Goal: Navigation & Orientation: Understand site structure

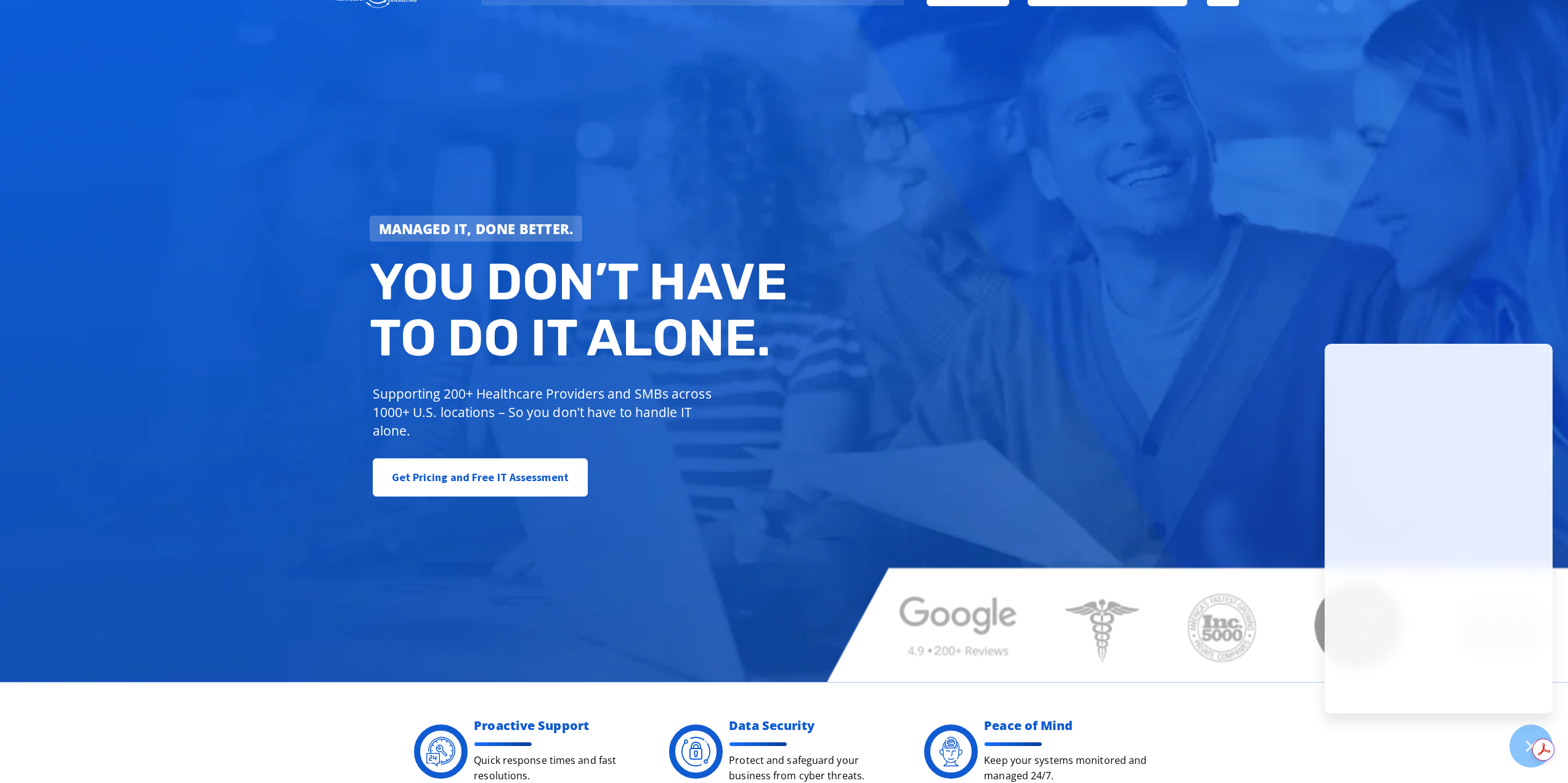
scroll to position [370, 0]
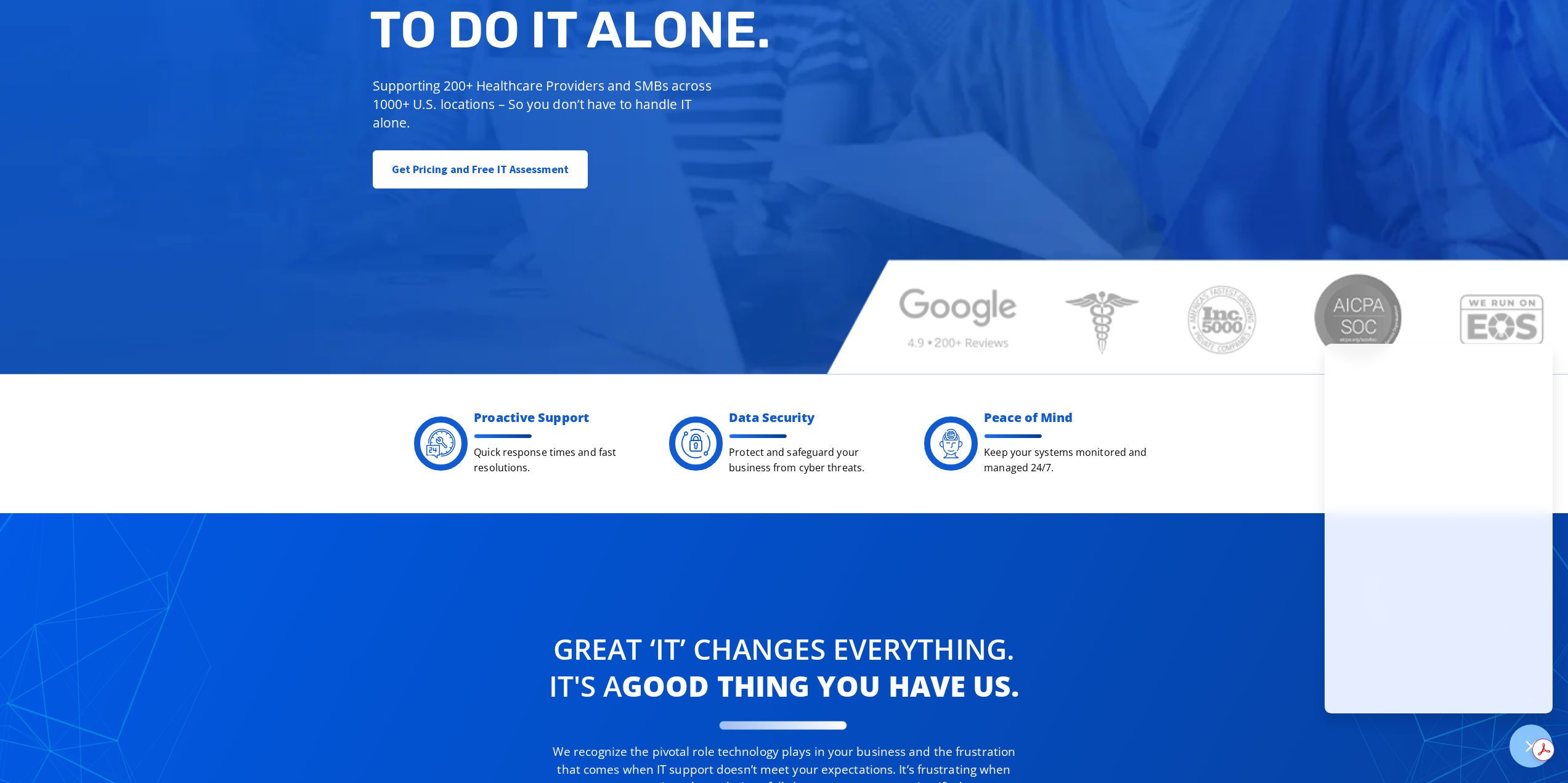
click at [1092, 619] on div "Great ‘IT’ changes Everything. It's a good thing you have us. We recognize the …" at bounding box center [784, 741] width 710 height 306
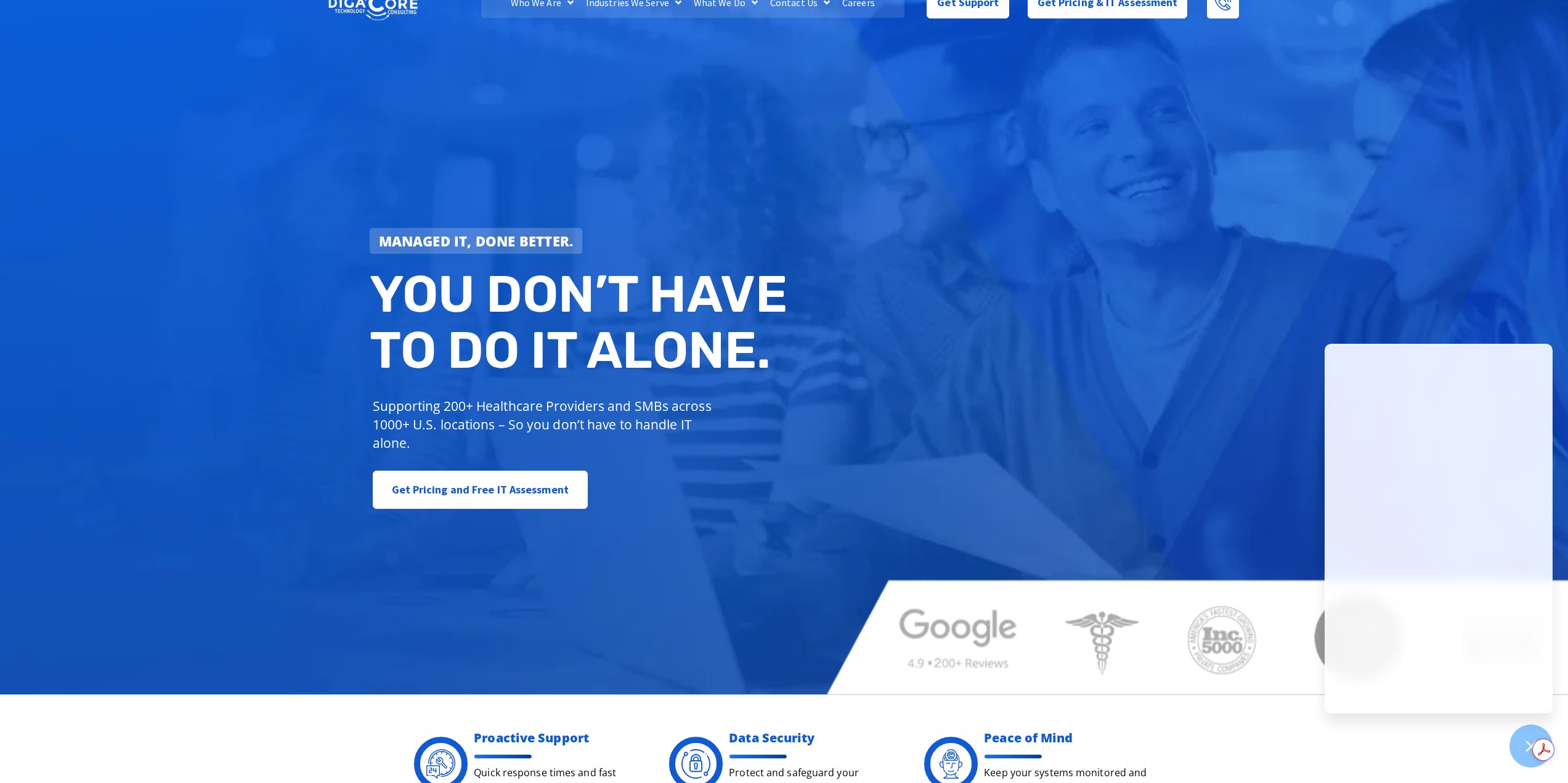
scroll to position [0, 0]
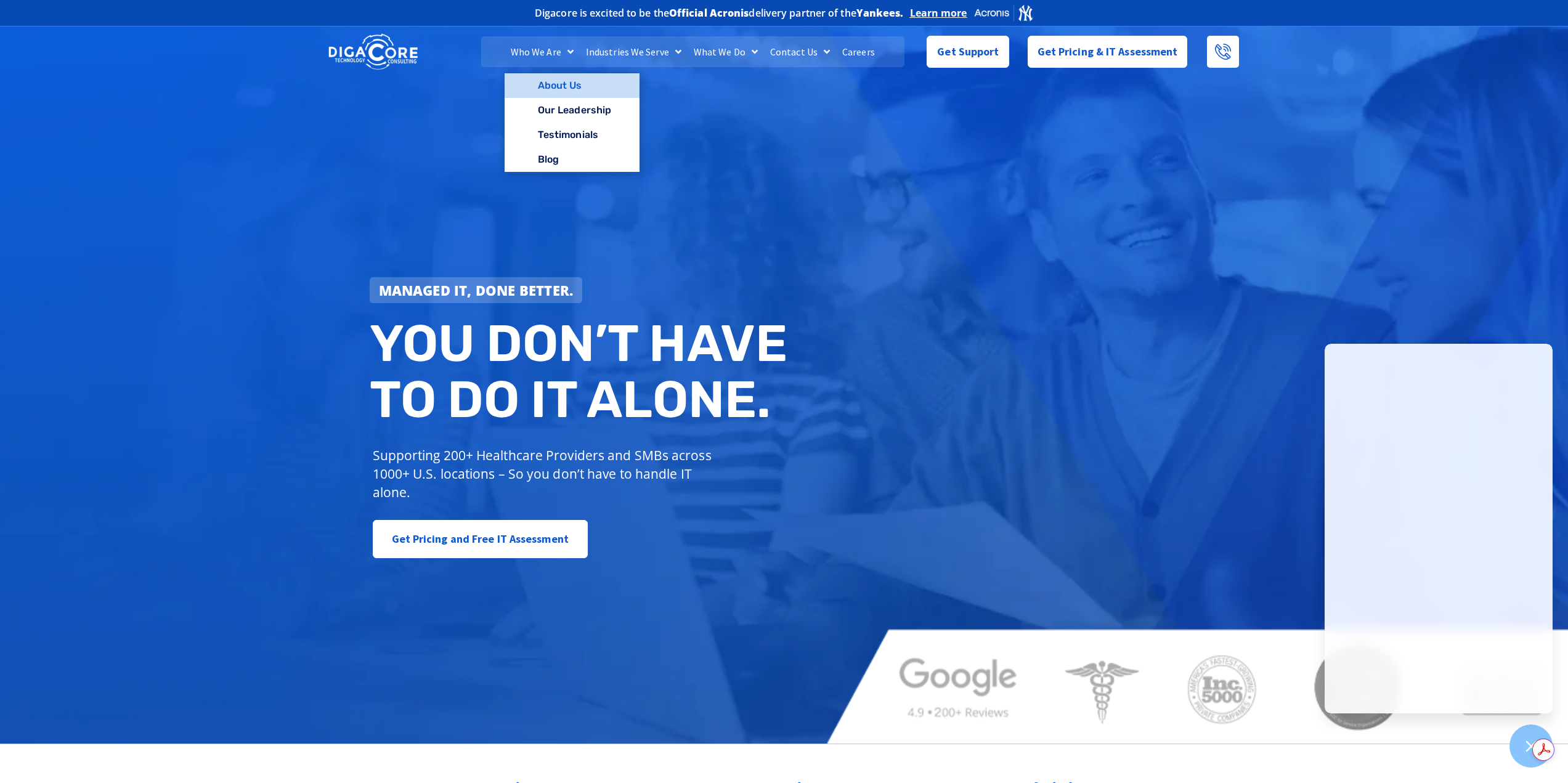
click at [553, 91] on link "About Us" at bounding box center [572, 85] width 135 height 24
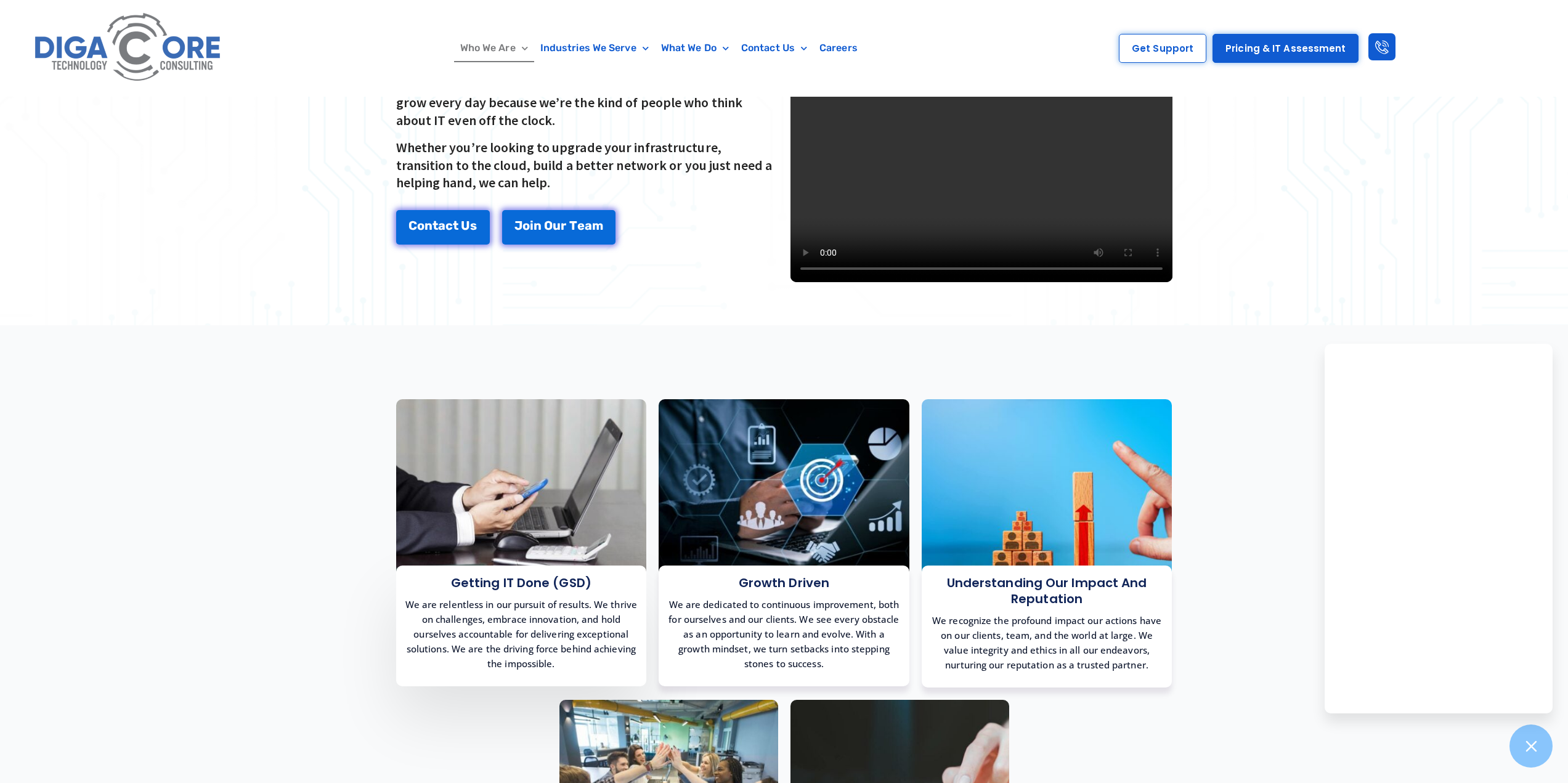
scroll to position [185, 0]
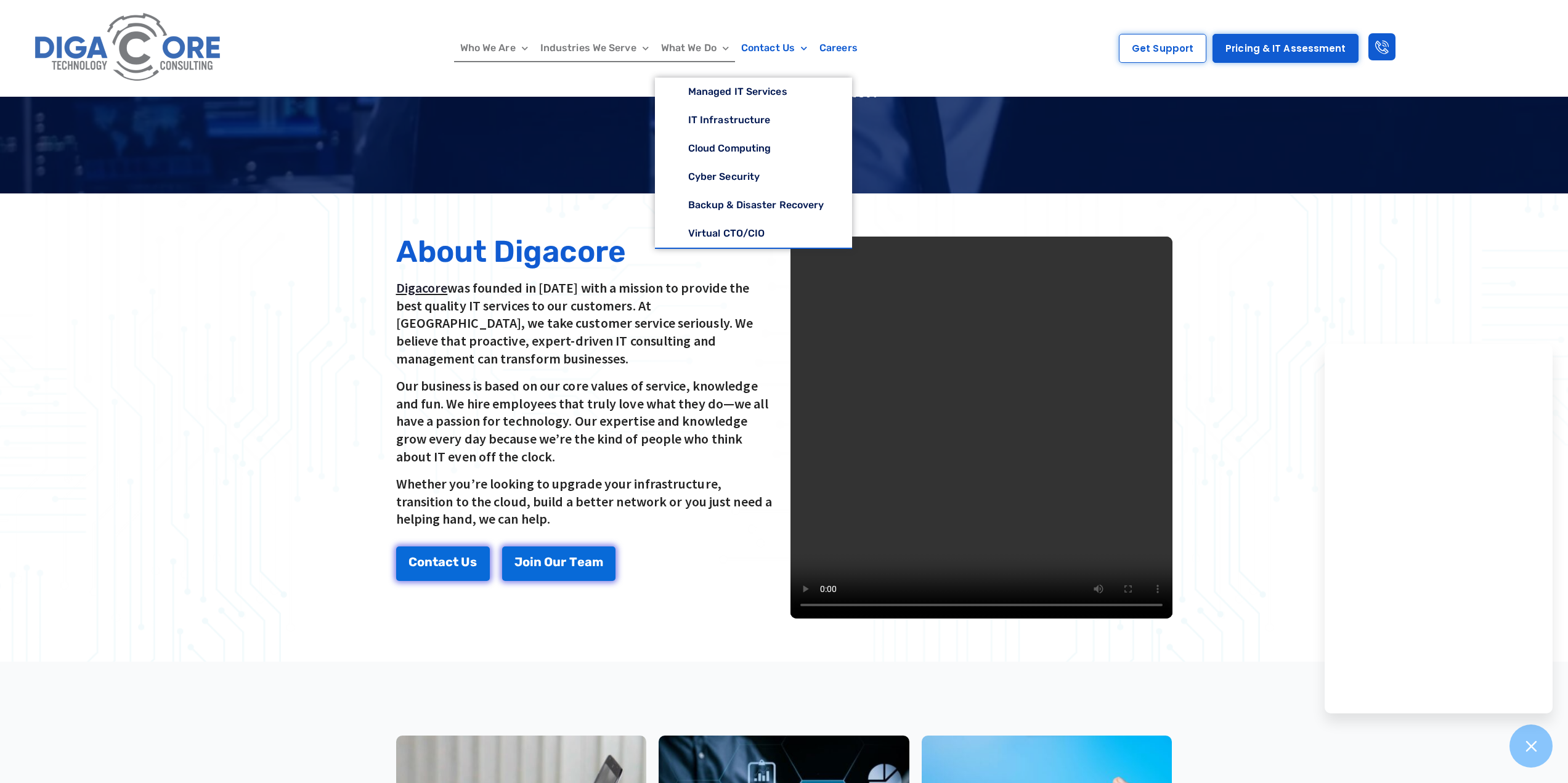
click at [594, 49] on link "Industries We Serve" at bounding box center [594, 48] width 121 height 28
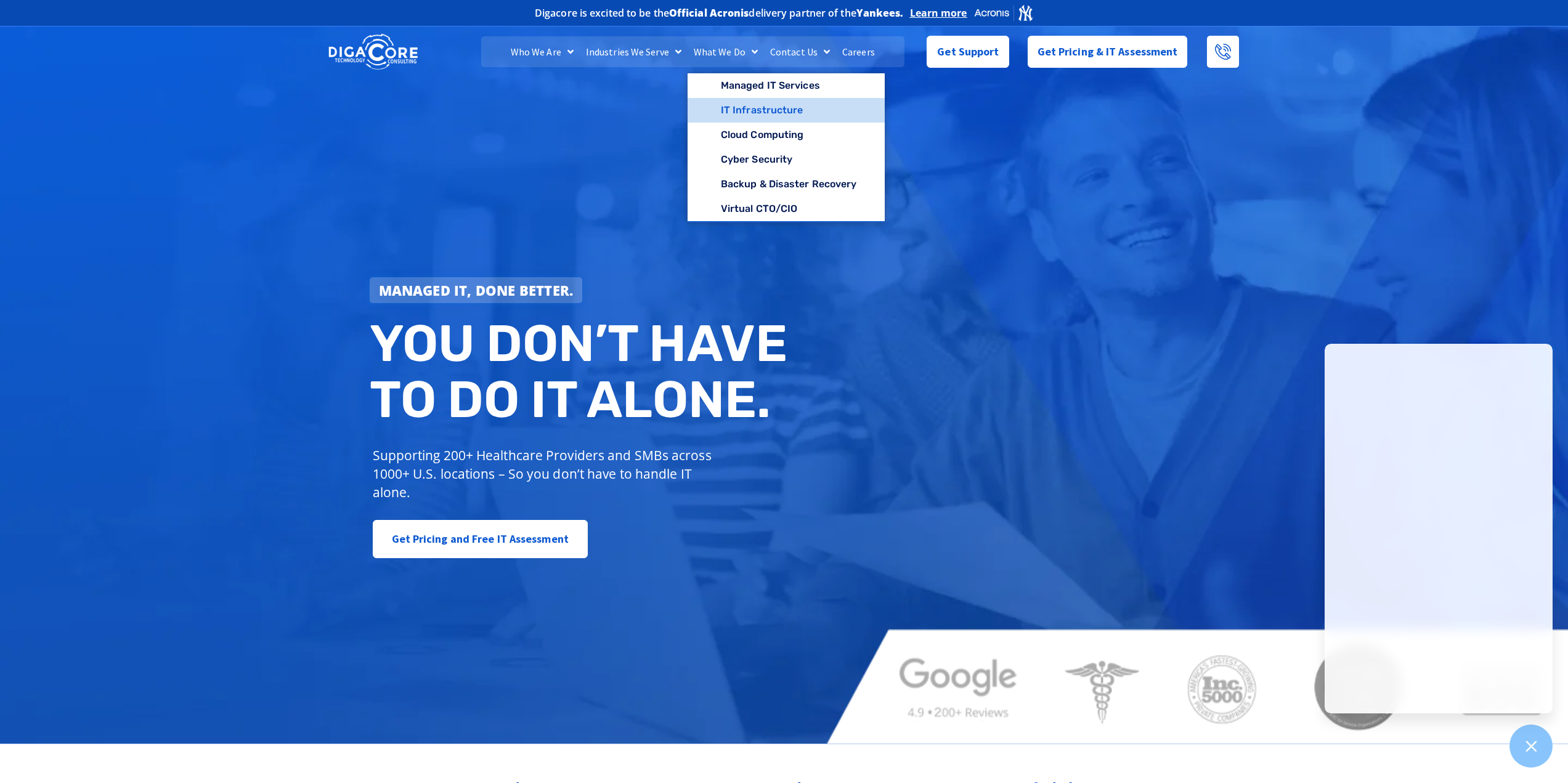
click at [755, 117] on link "IT Infrastructure" at bounding box center [786, 110] width 198 height 24
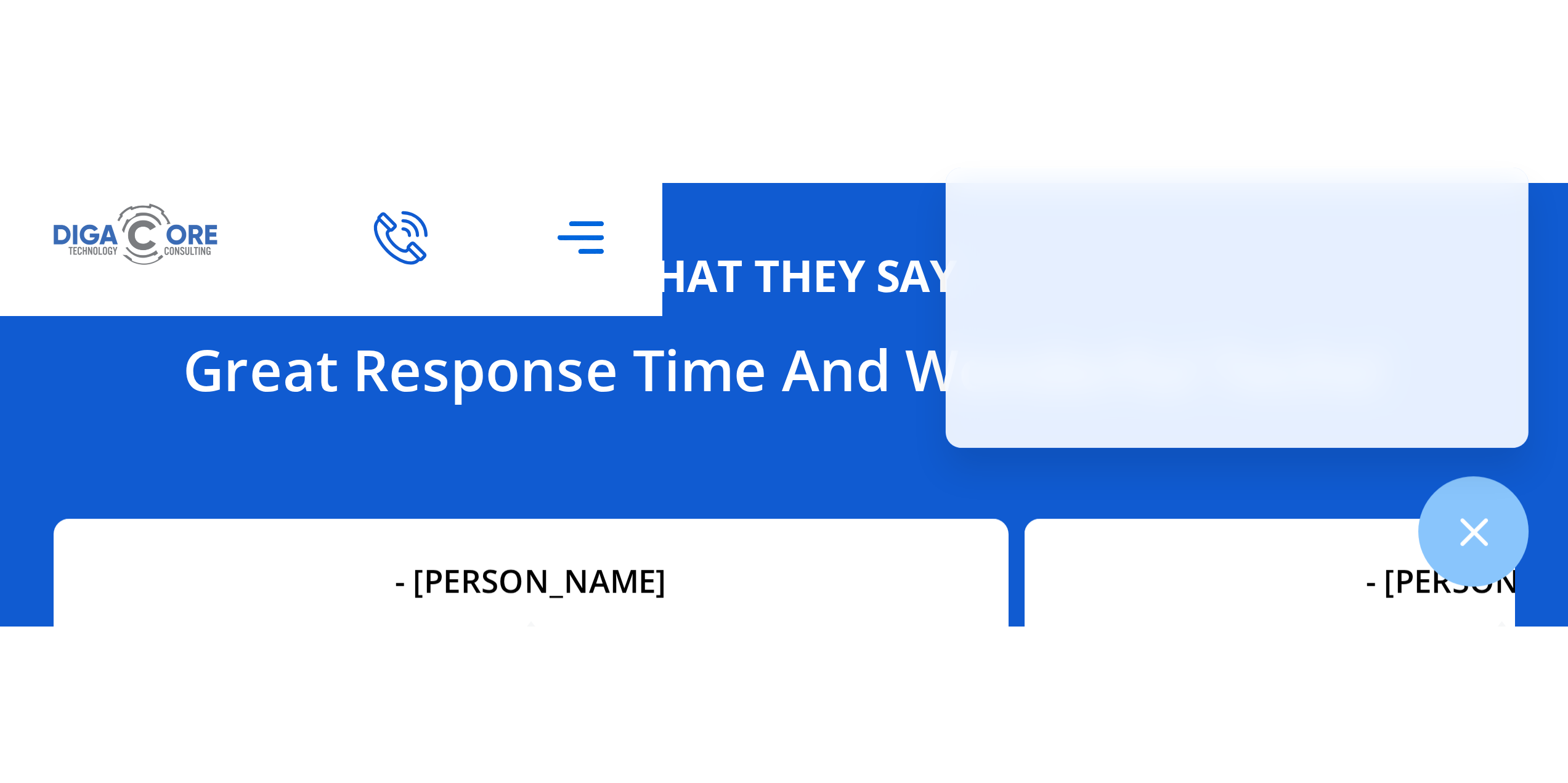
scroll to position [3792, 0]
